Goal: Check status: Check status

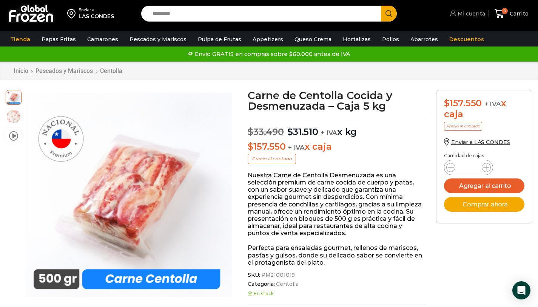
click at [463, 18] on link "Mi cuenta" at bounding box center [466, 13] width 37 height 15
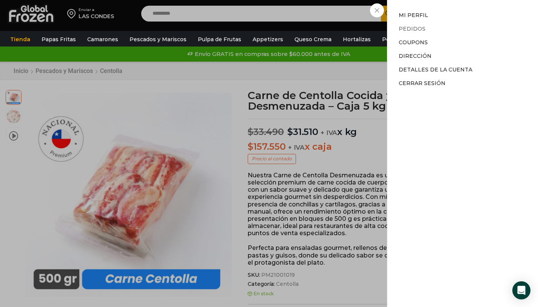
click at [417, 29] on link "Pedidos" at bounding box center [412, 28] width 27 height 7
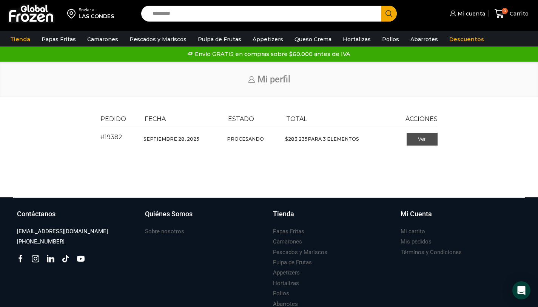
click at [424, 140] on link "Ver" at bounding box center [422, 139] width 31 height 13
click at [420, 143] on link "Ver" at bounding box center [422, 139] width 31 height 13
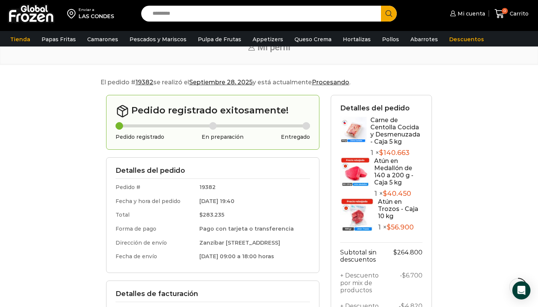
scroll to position [34, 0]
